Goal: Transaction & Acquisition: Purchase product/service

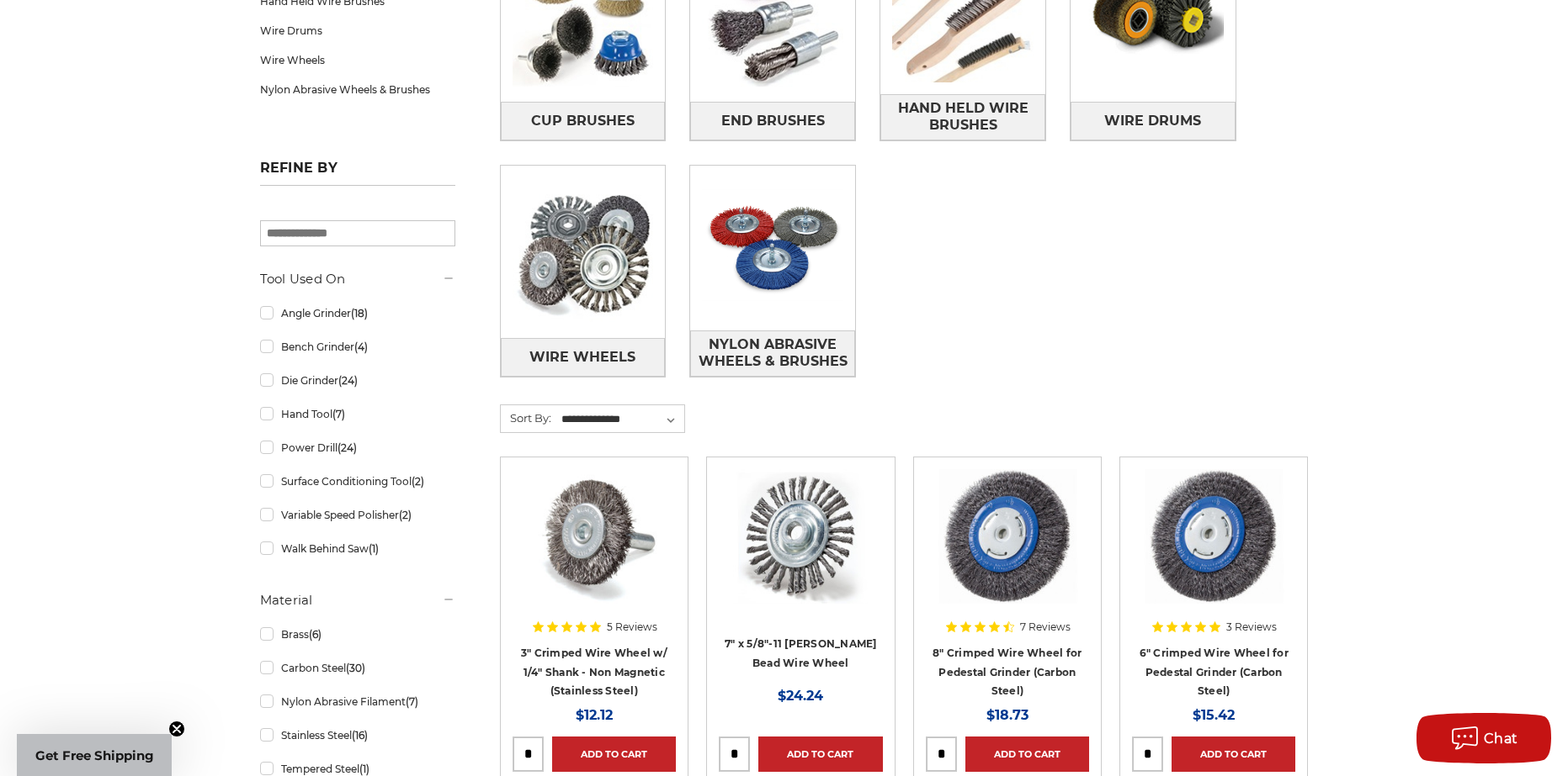
scroll to position [85, 0]
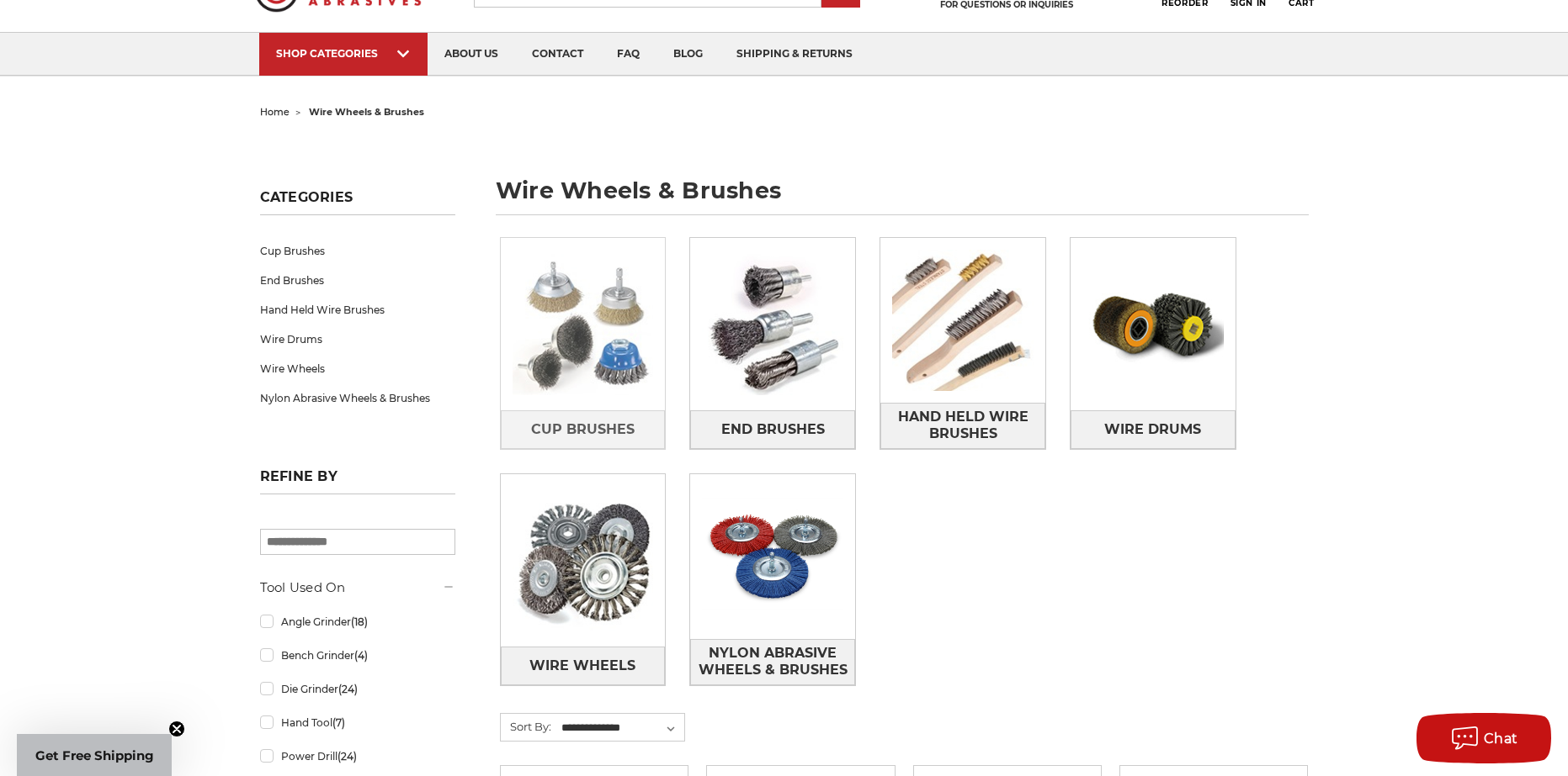
click at [575, 304] on img at bounding box center [583, 324] width 165 height 165
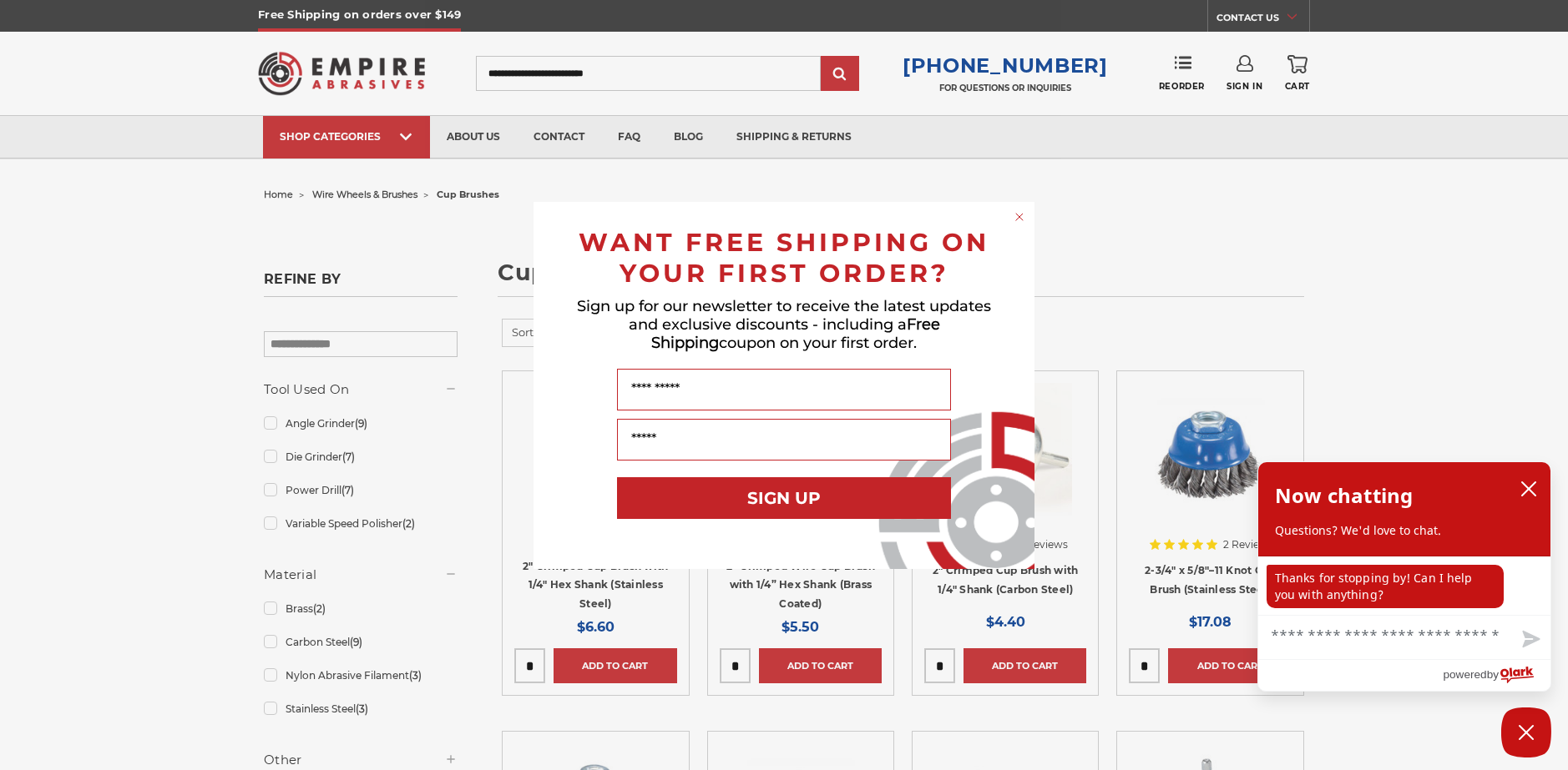
click at [1017, 218] on icon "Close dialog" at bounding box center [1018, 216] width 6 height 6
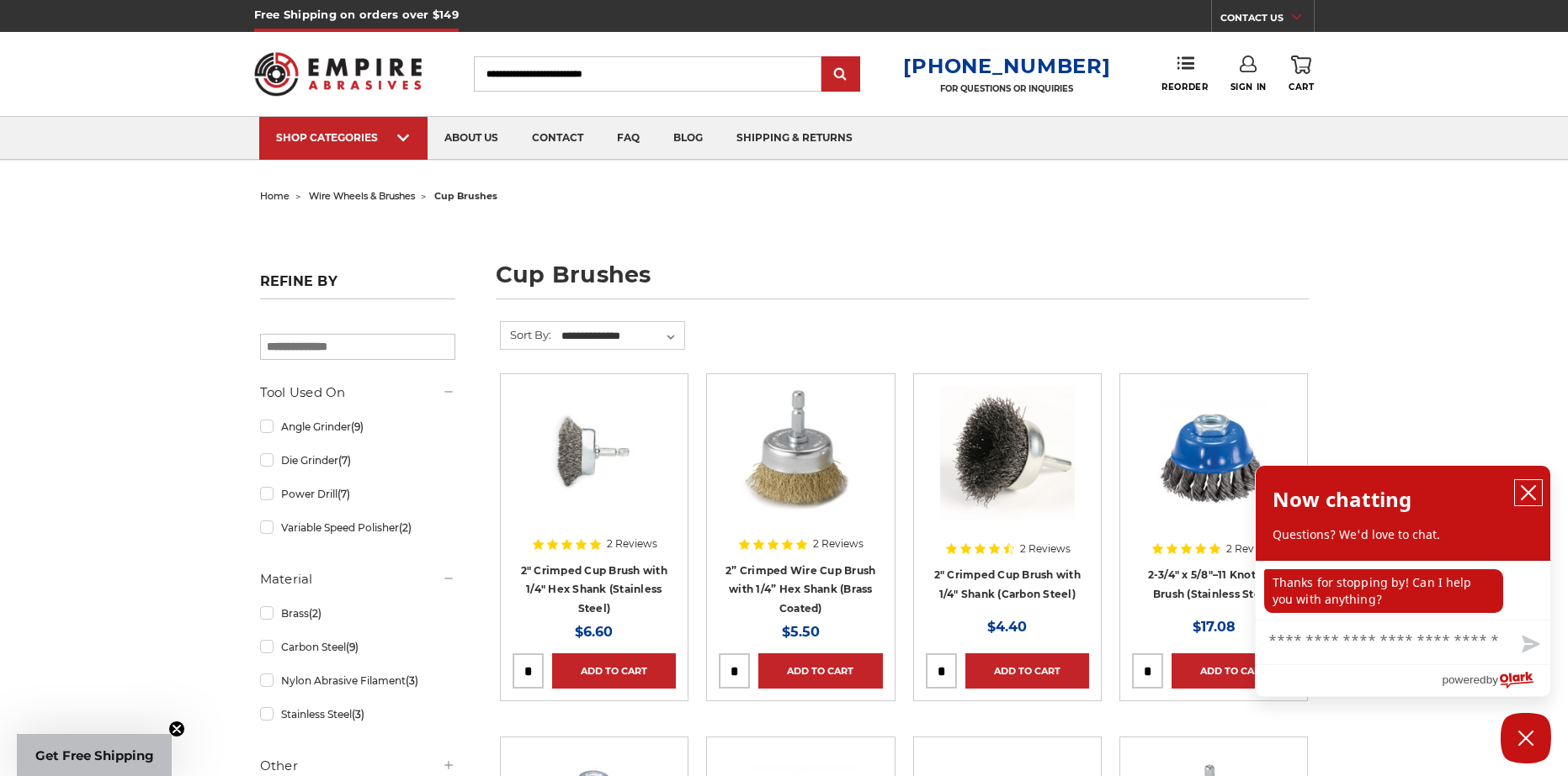
click at [1528, 489] on icon "close chatbox" at bounding box center [1528, 493] width 17 height 17
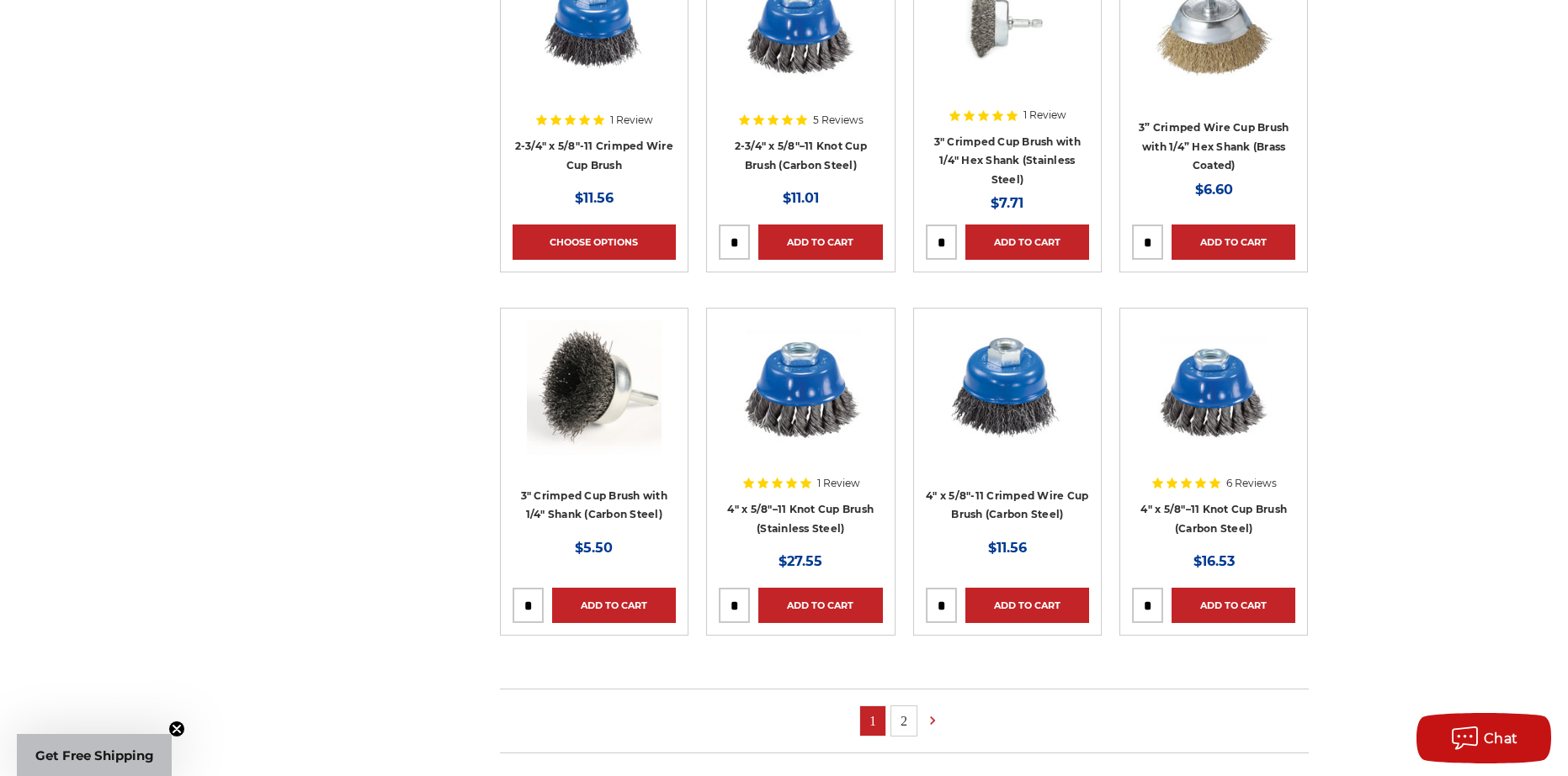
scroll to position [1009, 0]
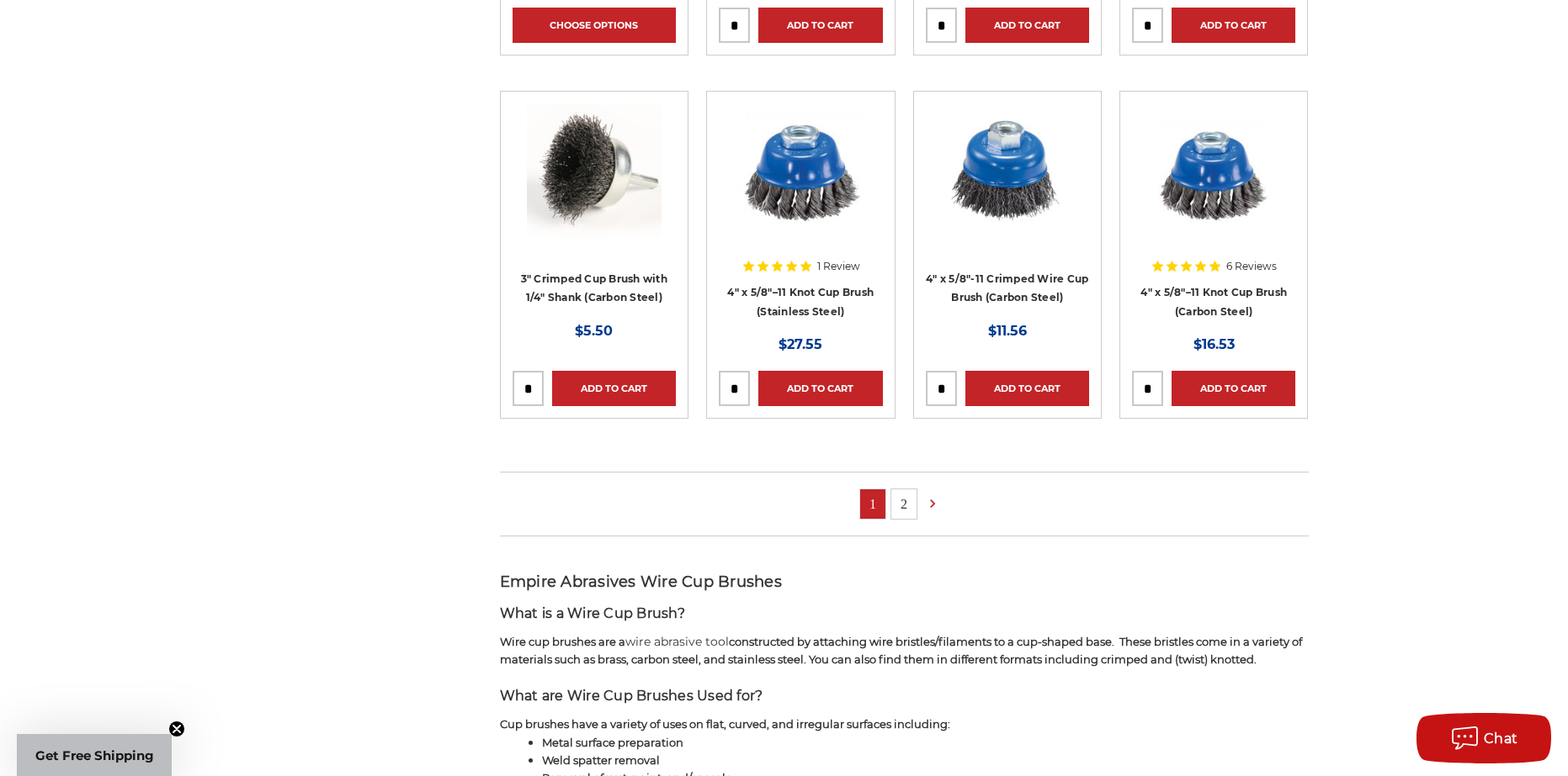
click at [913, 500] on link "2" at bounding box center [904, 504] width 25 height 30
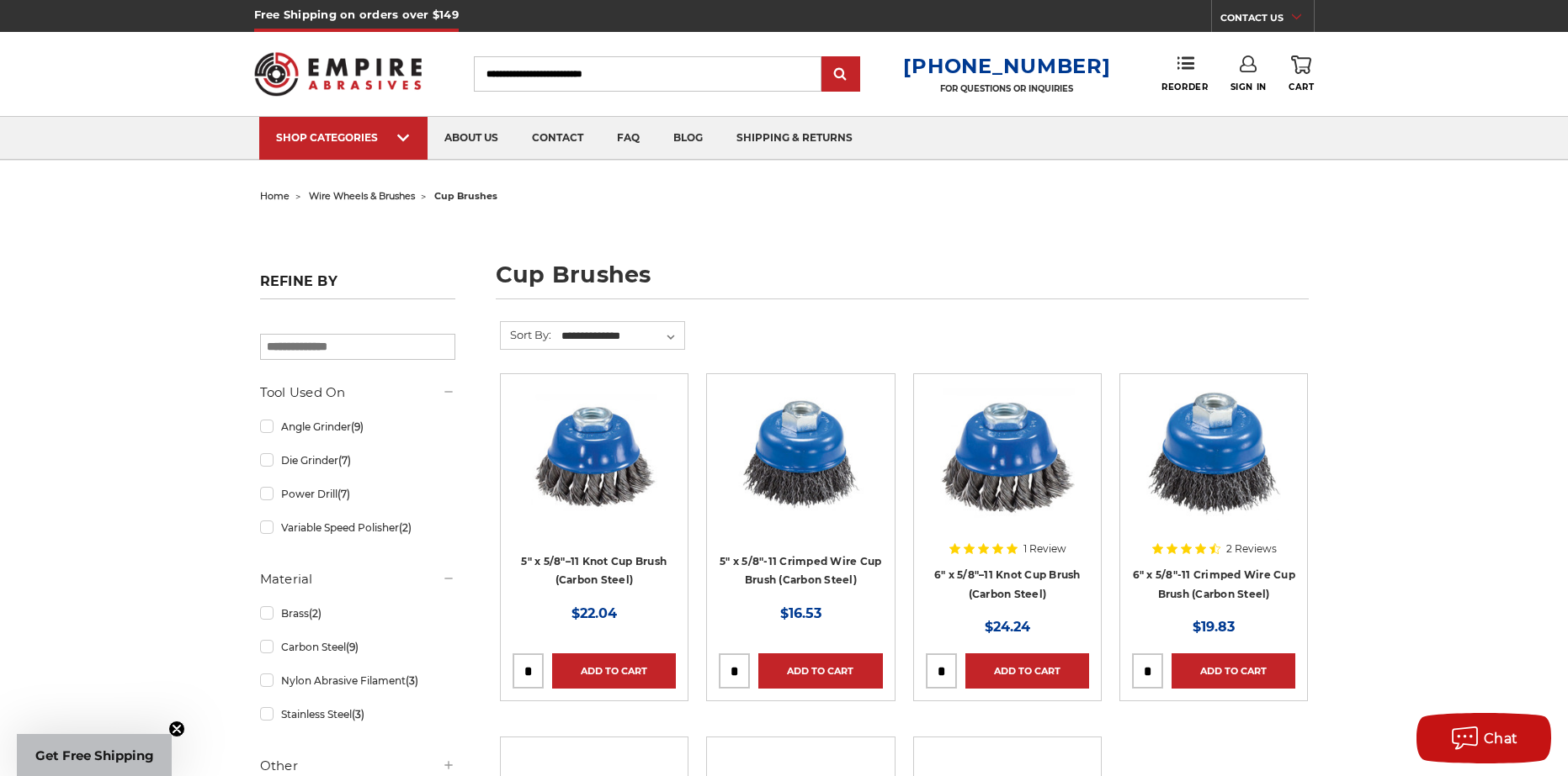
scroll to position [421, 0]
